Goal: Find specific page/section: Find specific page/section

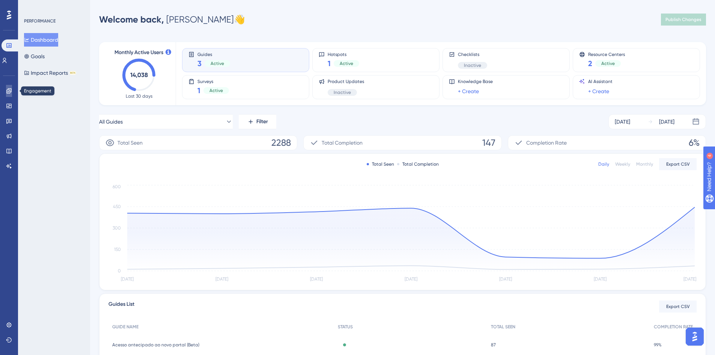
click at [11, 89] on icon at bounding box center [9, 91] width 6 height 6
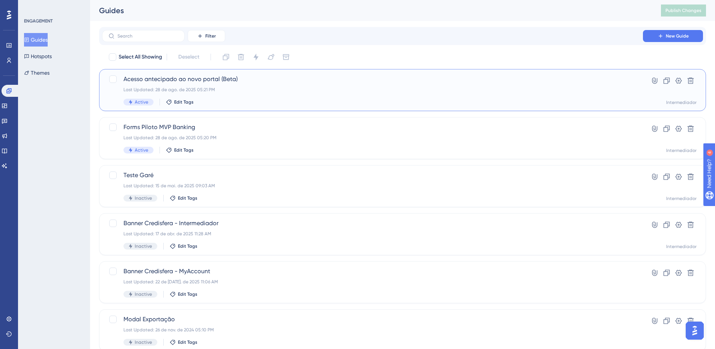
click at [227, 79] on span "Acesso antecipado ao novo portal (Beta)" at bounding box center [372, 79] width 498 height 9
click at [254, 73] on div "Acesso antecipado ao novo portal (Beta) Last Updated: 28 de ago. de 2025 05:21 …" at bounding box center [402, 90] width 607 height 42
